Goal: Task Accomplishment & Management: Use online tool/utility

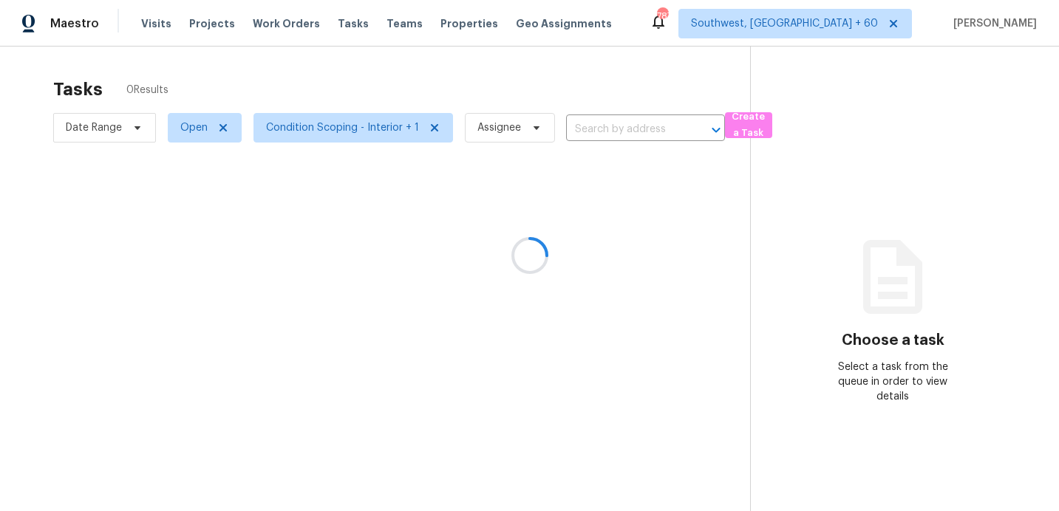
click at [87, 118] on div at bounding box center [529, 255] width 1059 height 511
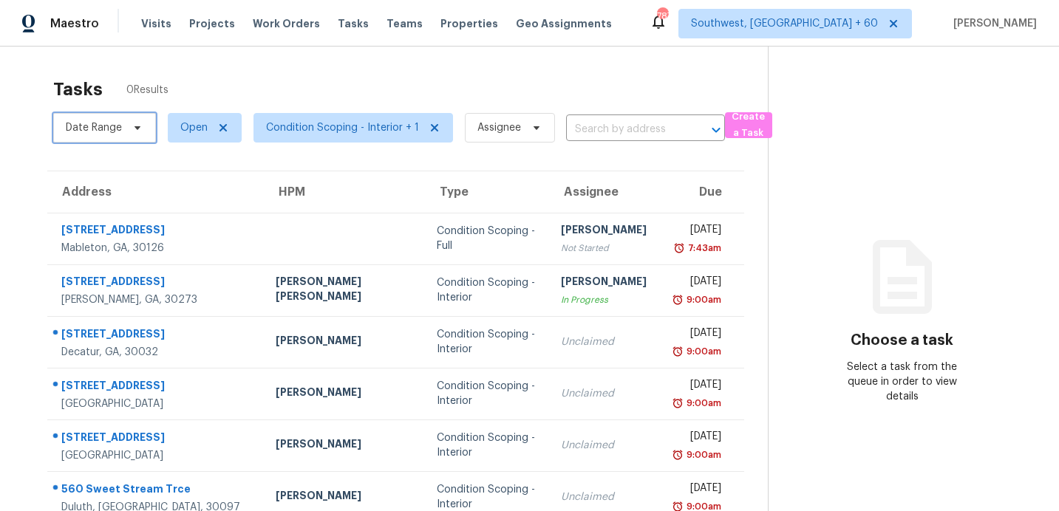
click at [87, 126] on span "Date Range" at bounding box center [94, 127] width 56 height 15
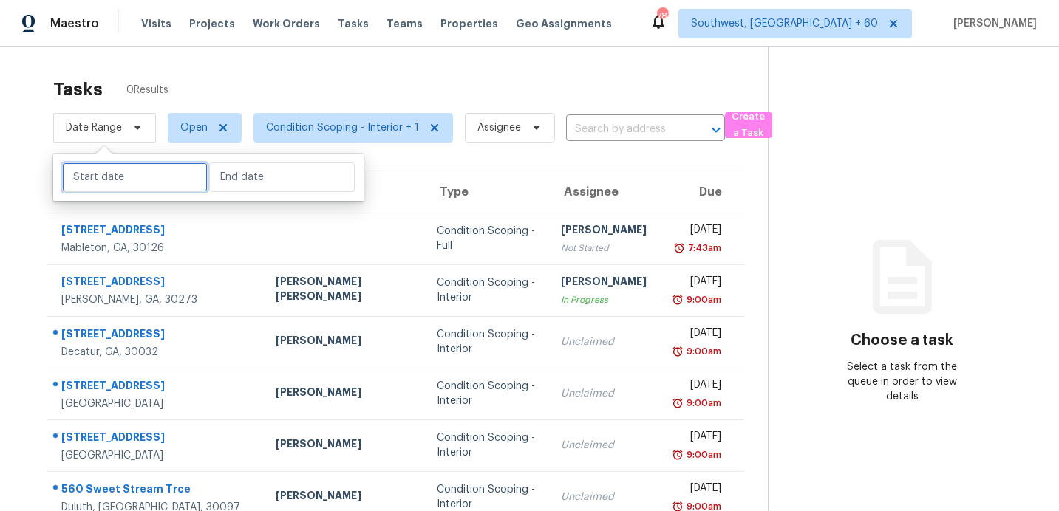
click at [126, 180] on input "text" at bounding box center [135, 178] width 146 height 30
select select "8"
select select "2025"
select select "9"
select select "2025"
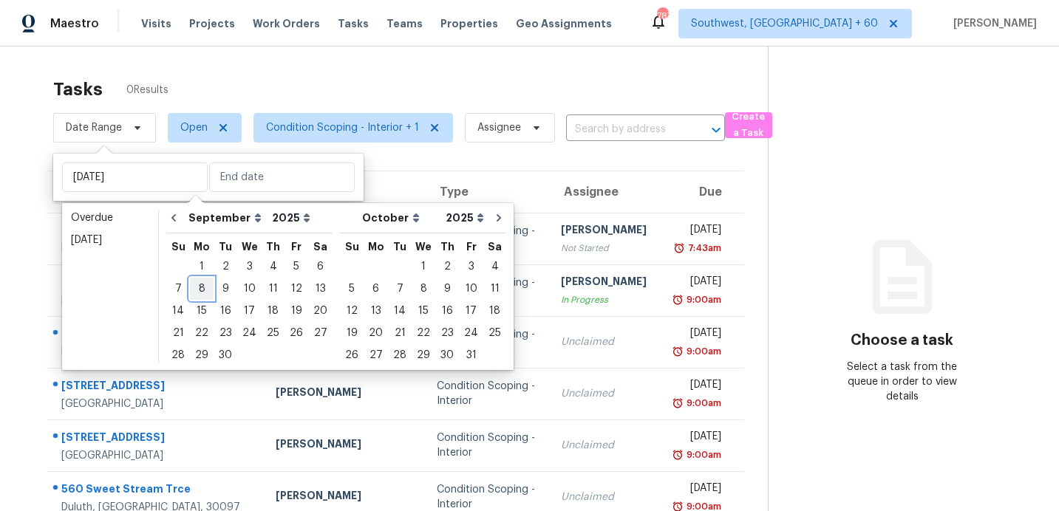
click at [200, 286] on div "8" at bounding box center [202, 289] width 24 height 21
type input "[DATE]"
click at [200, 286] on div "8" at bounding box center [202, 289] width 24 height 21
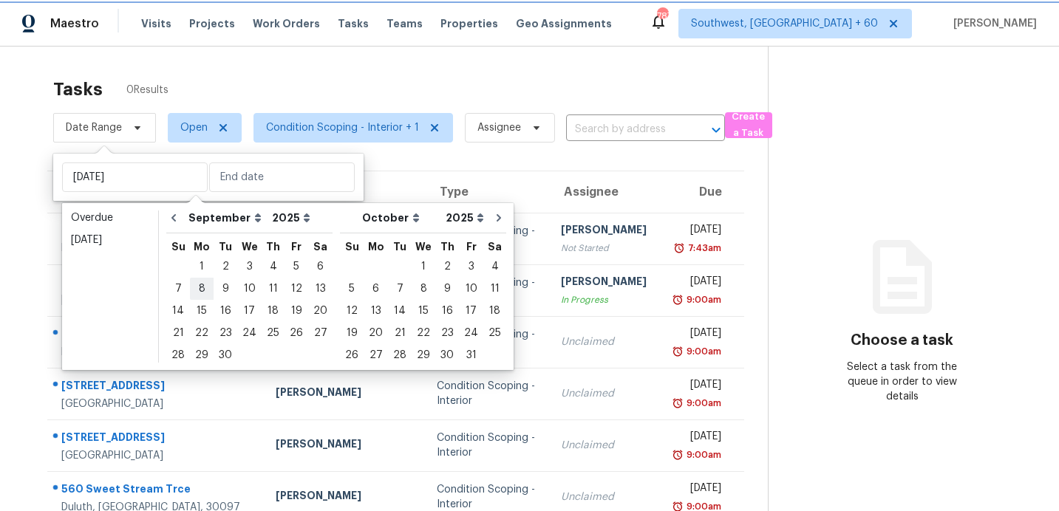
type input "[DATE]"
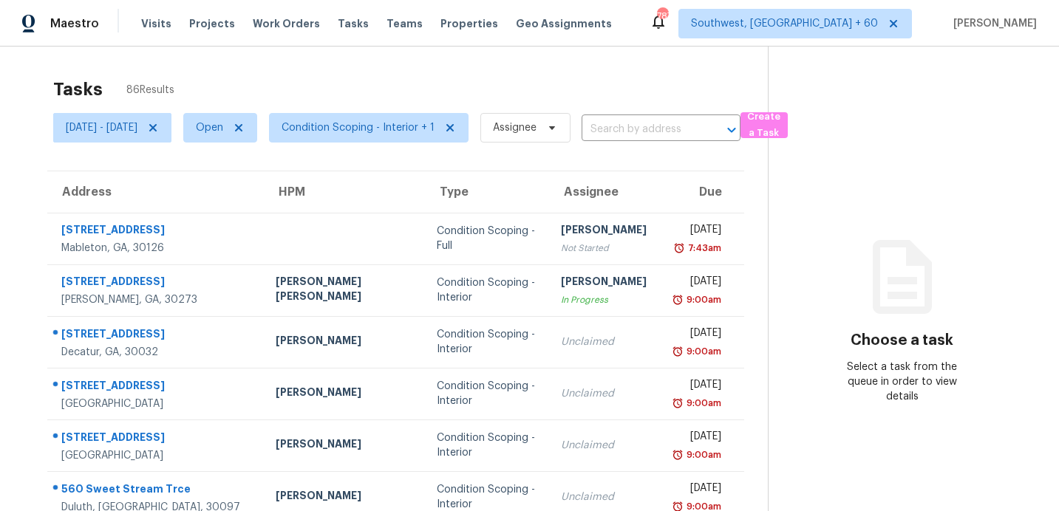
click at [377, 78] on div "Tasks 86 Results" at bounding box center [410, 89] width 715 height 38
click at [433, 135] on span "Condition Scoping - Interior + 1" at bounding box center [369, 128] width 200 height 30
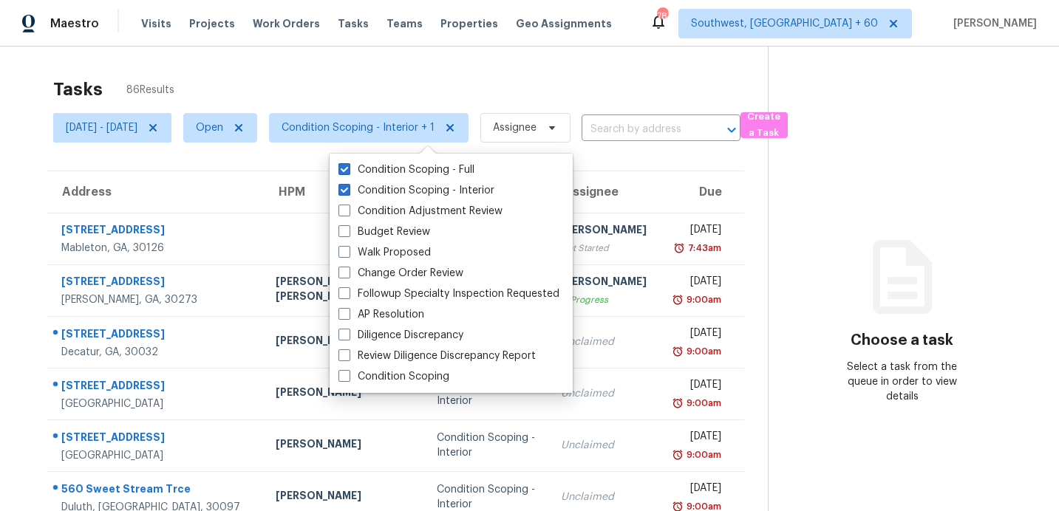
click at [456, 74] on div "Tasks 86 Results" at bounding box center [410, 89] width 715 height 38
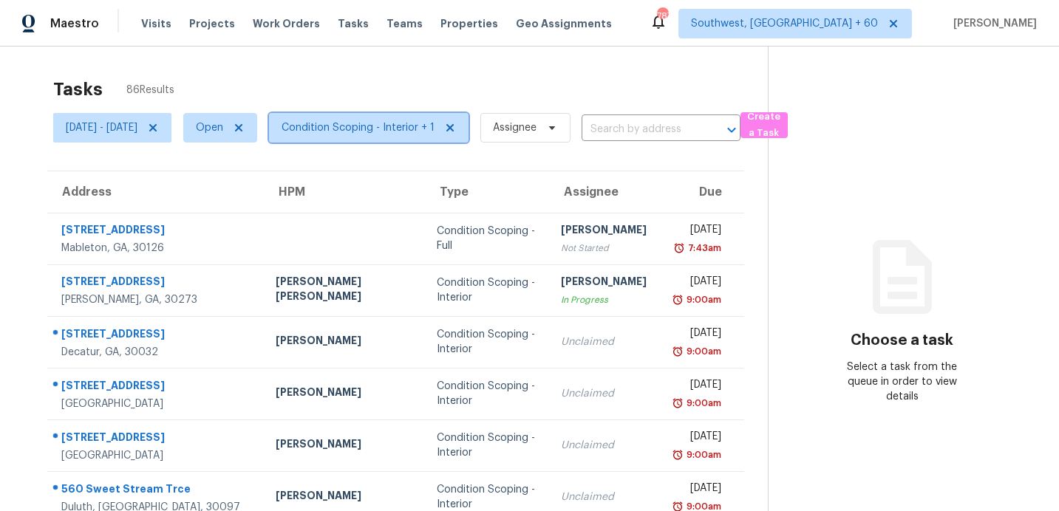
click at [412, 125] on span "Condition Scoping - Interior + 1" at bounding box center [358, 127] width 153 height 15
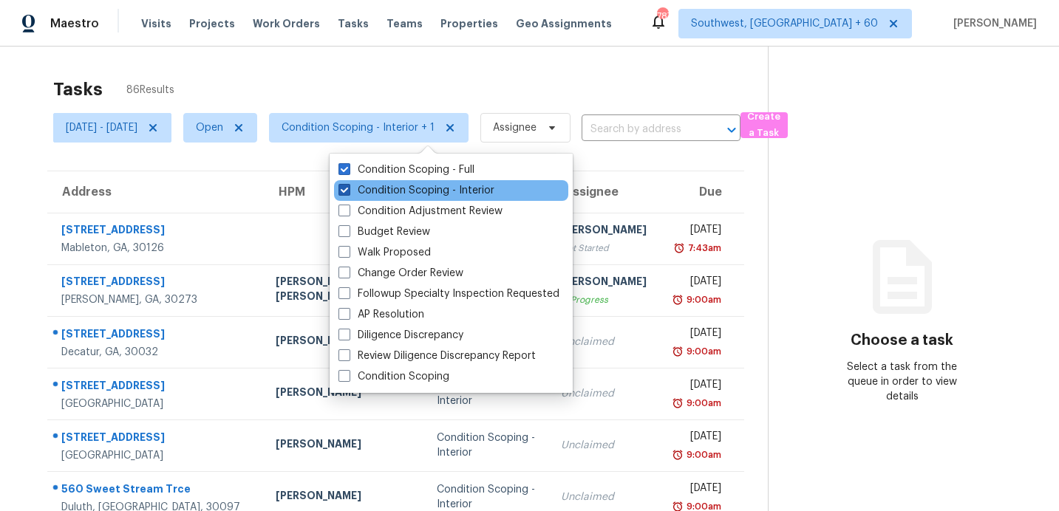
click at [400, 185] on label "Condition Scoping - Interior" at bounding box center [416, 190] width 156 height 15
click at [348, 185] on input "Condition Scoping - Interior" at bounding box center [343, 188] width 10 height 10
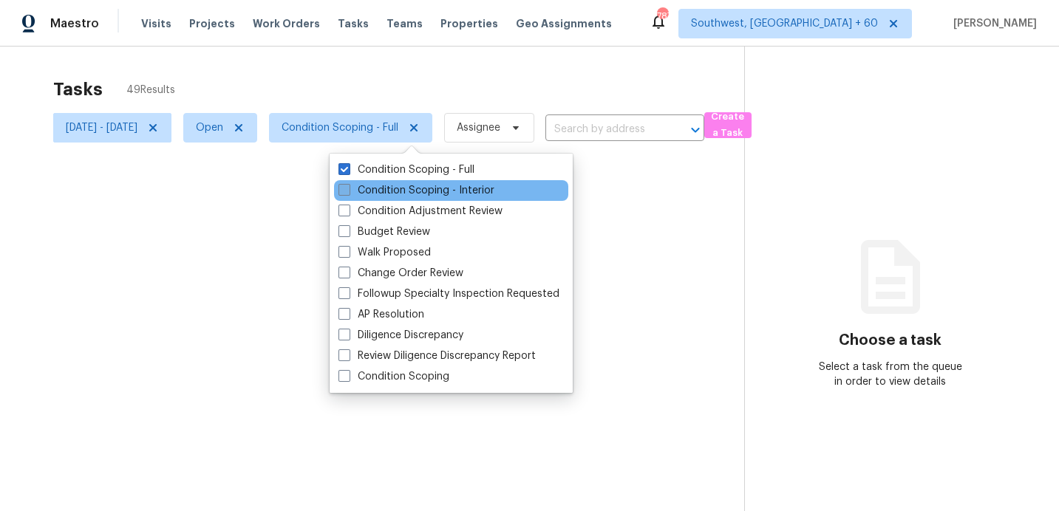
click at [399, 185] on label "Condition Scoping - Interior" at bounding box center [416, 190] width 156 height 15
click at [348, 185] on input "Condition Scoping - Interior" at bounding box center [343, 188] width 10 height 10
checkbox input "true"
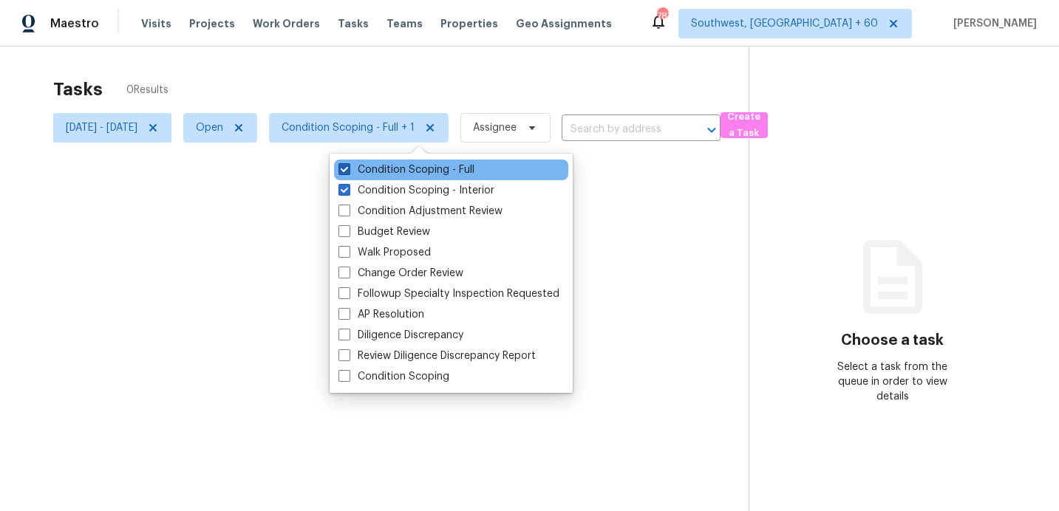
click at [403, 166] on label "Condition Scoping - Full" at bounding box center [406, 170] width 136 height 15
click at [348, 166] on input "Condition Scoping - Full" at bounding box center [343, 168] width 10 height 10
checkbox input "false"
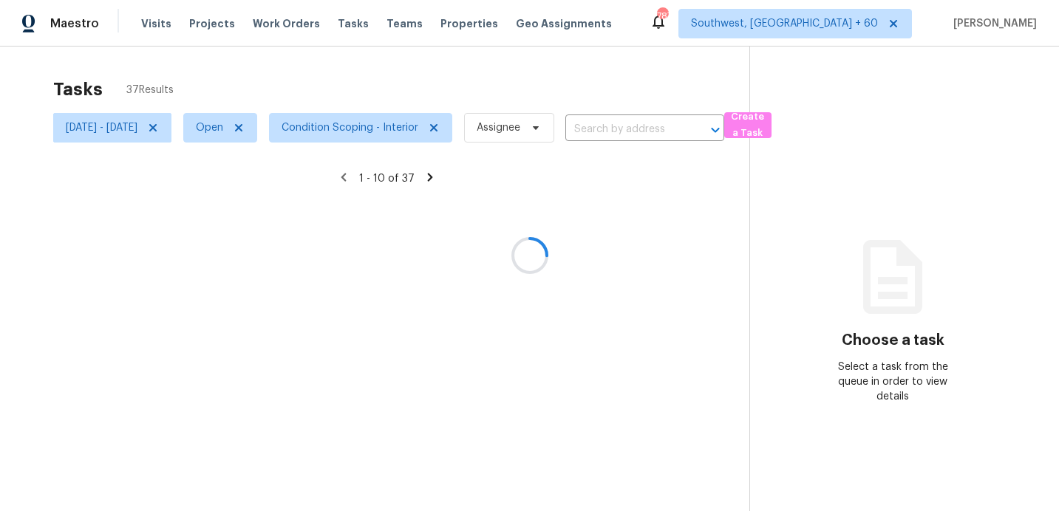
click at [403, 86] on div at bounding box center [529, 255] width 1059 height 511
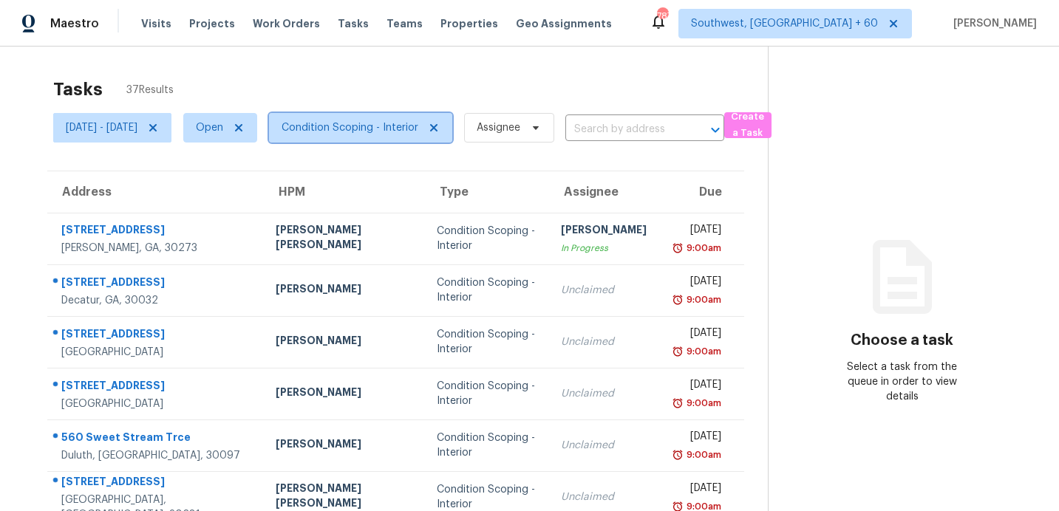
click at [398, 133] on span "Condition Scoping - Interior" at bounding box center [350, 127] width 137 height 15
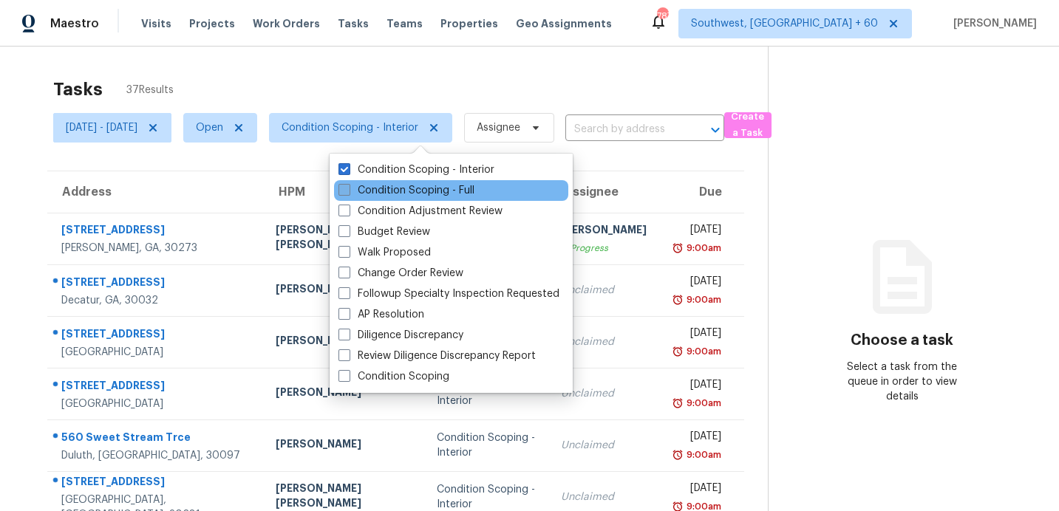
click at [386, 187] on label "Condition Scoping - Full" at bounding box center [406, 190] width 136 height 15
click at [348, 187] on input "Condition Scoping - Full" at bounding box center [343, 188] width 10 height 10
checkbox input "true"
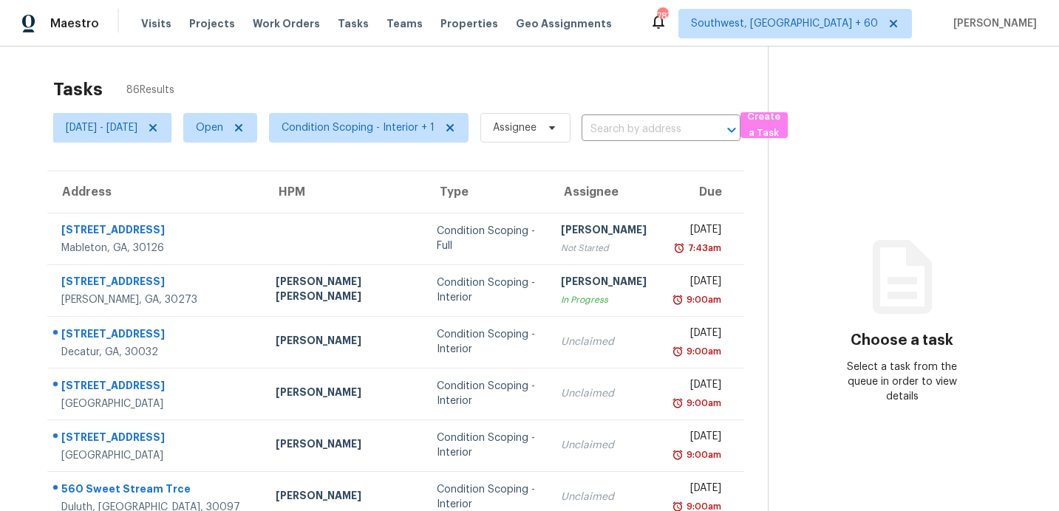
click at [398, 97] on div "Tasks 86 Results" at bounding box center [410, 89] width 715 height 38
